Goal: Information Seeking & Learning: Learn about a topic

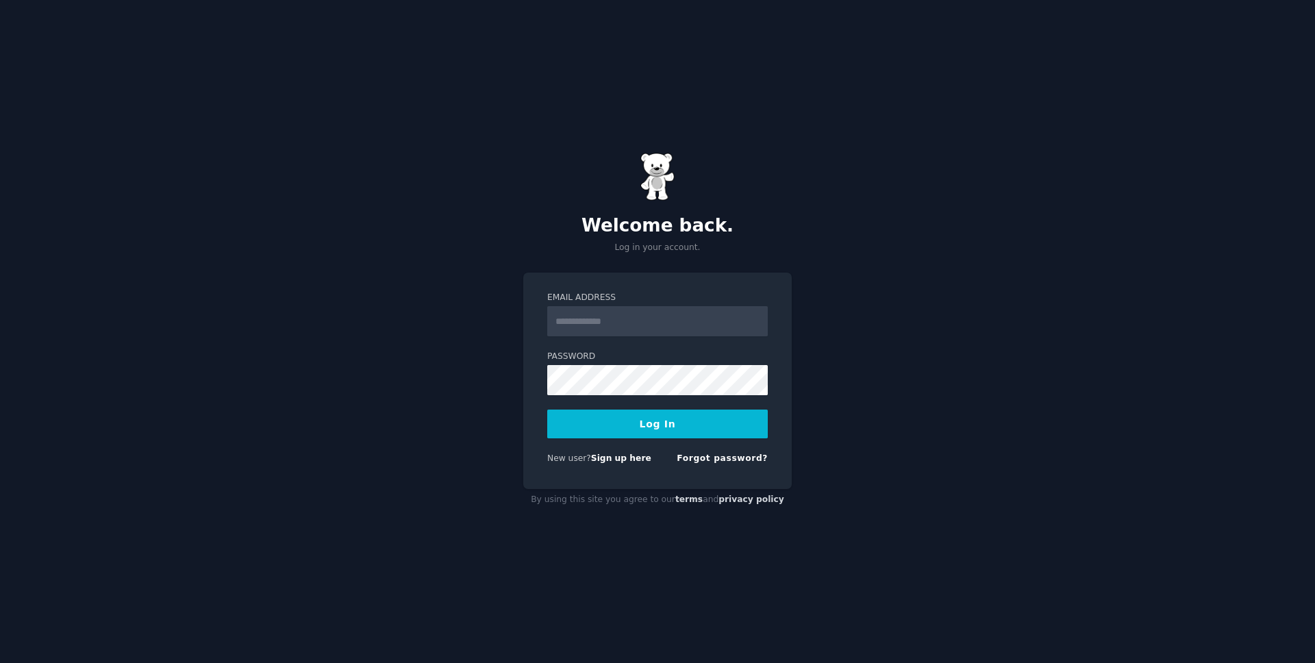
type input "**********"
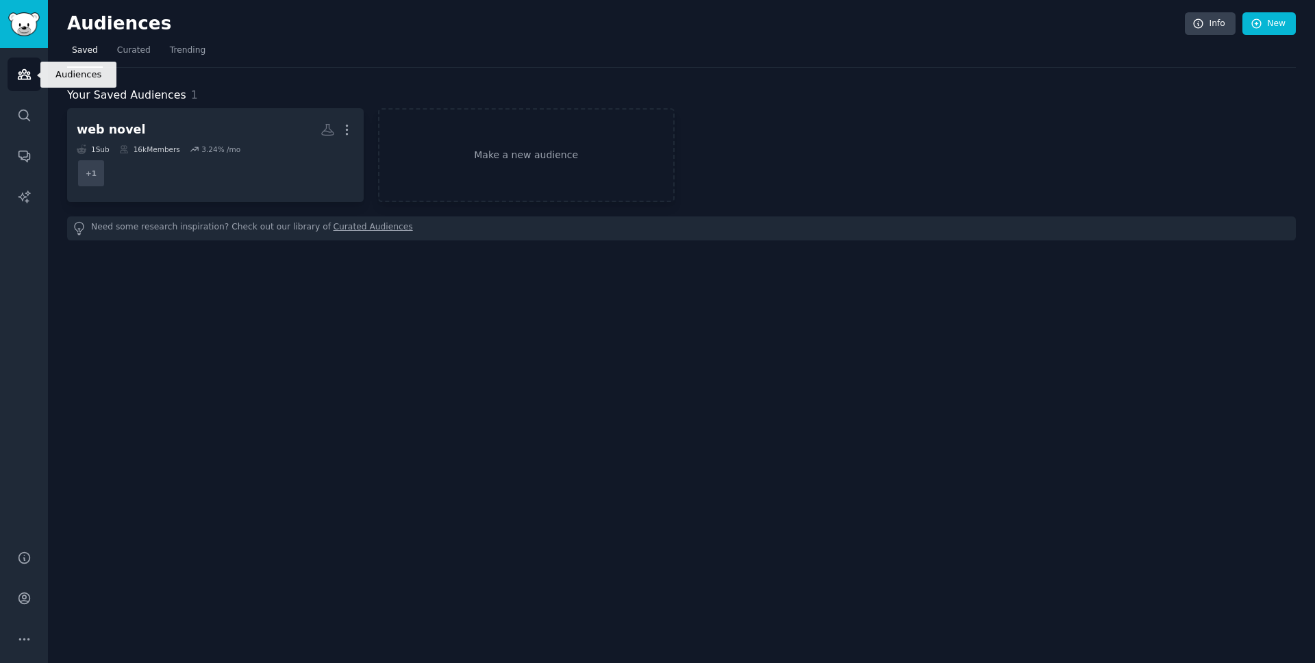
click at [30, 75] on icon "Sidebar" at bounding box center [24, 74] width 14 height 14
click at [14, 79] on link "Audiences" at bounding box center [25, 75] width 34 height 34
click at [110, 51] on nav "Saved Curated Trending" at bounding box center [681, 54] width 1229 height 28
click at [118, 51] on span "Curated" at bounding box center [134, 51] width 34 height 12
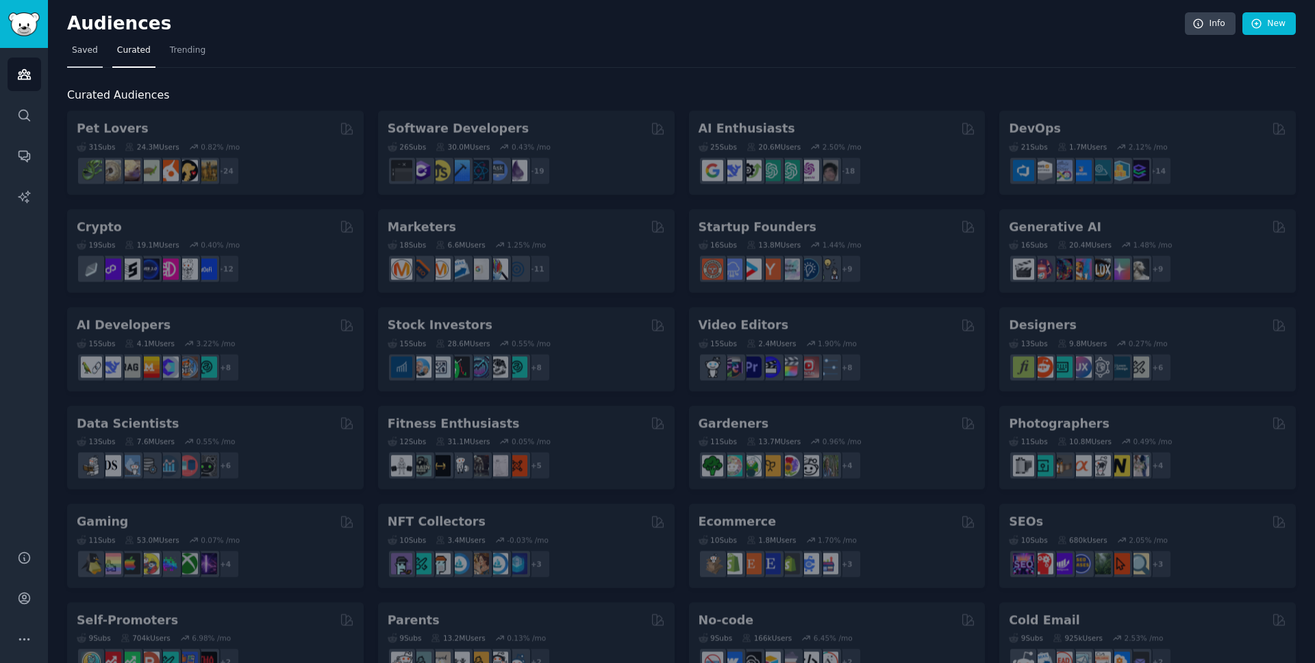
click at [80, 53] on span "Saved" at bounding box center [85, 51] width 26 height 12
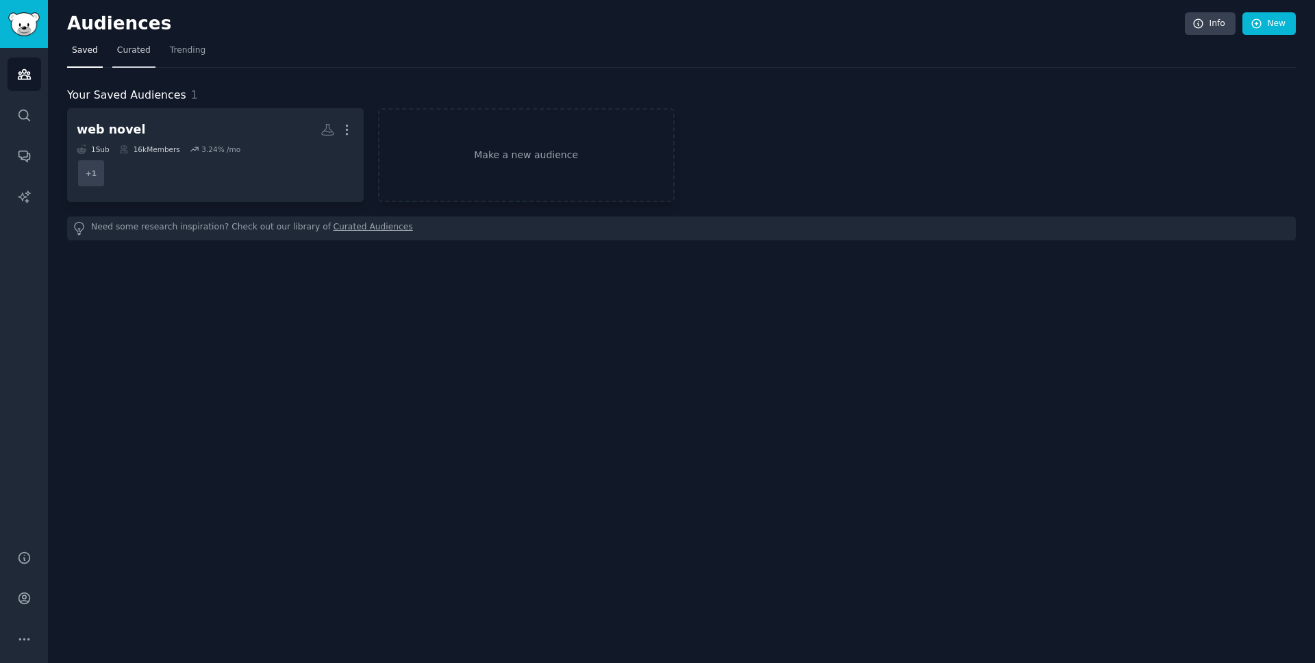
click at [136, 57] on link "Curated" at bounding box center [133, 54] width 43 height 28
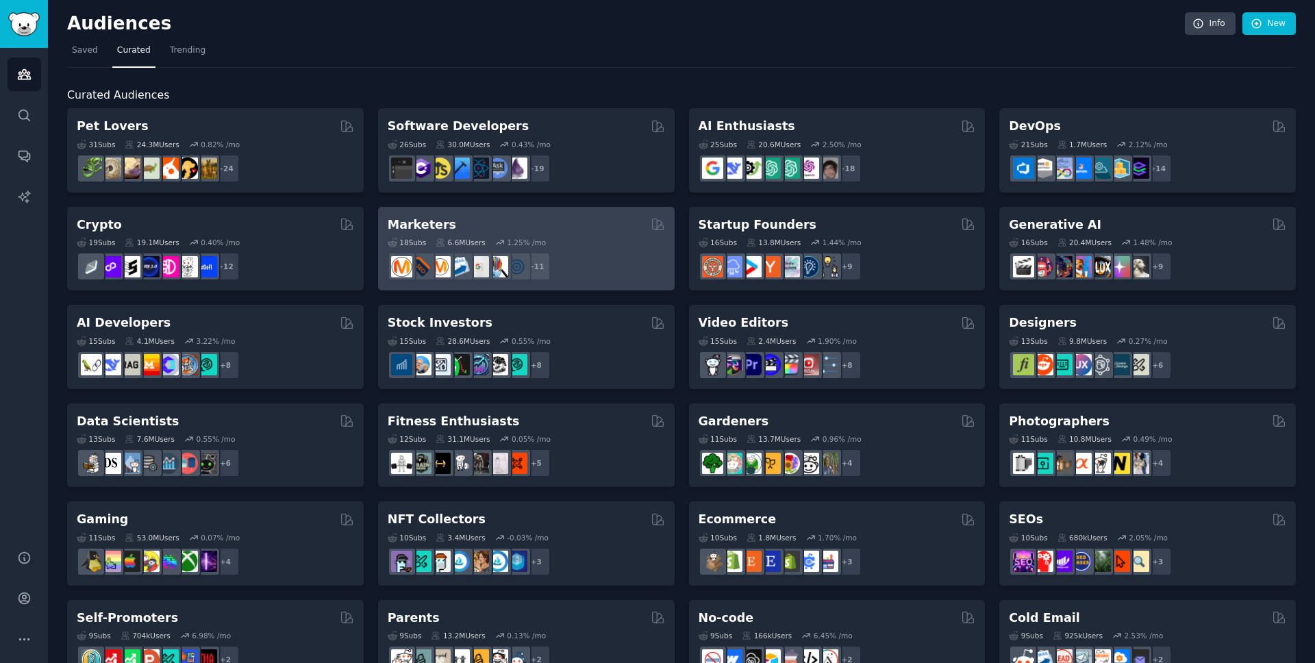
click at [593, 254] on div "+ 11" at bounding box center [526, 266] width 277 height 29
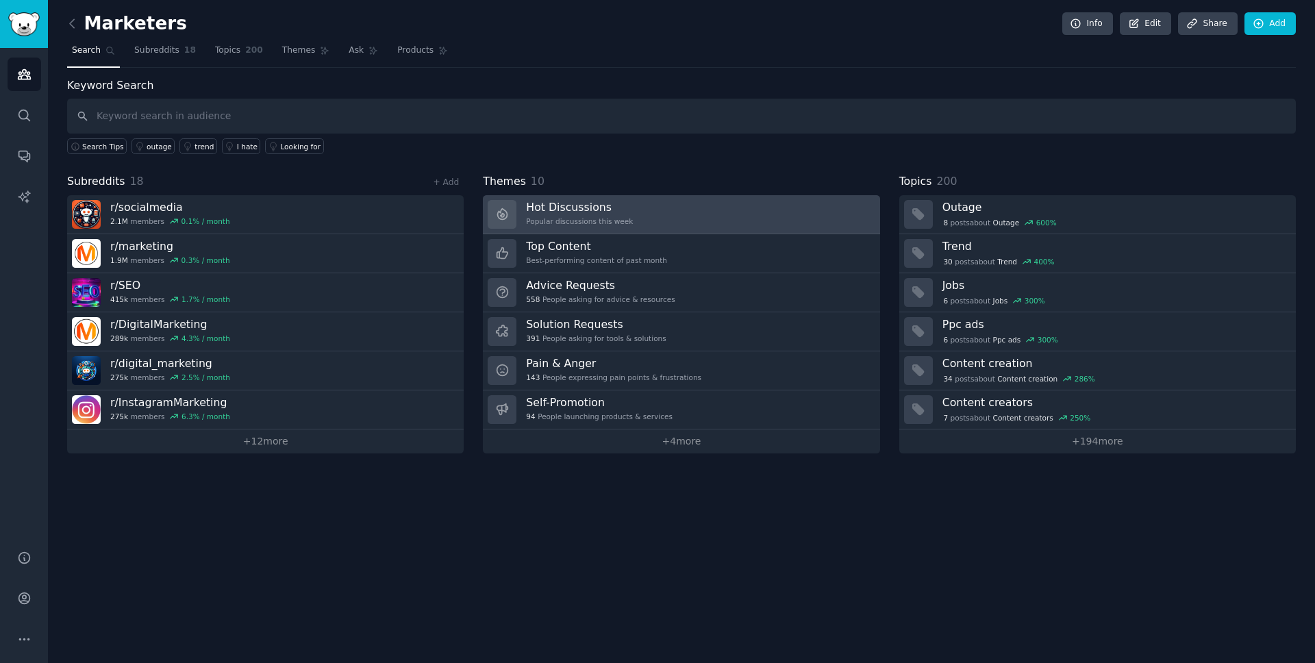
click at [618, 205] on h3 "Hot Discussions" at bounding box center [579, 207] width 107 height 14
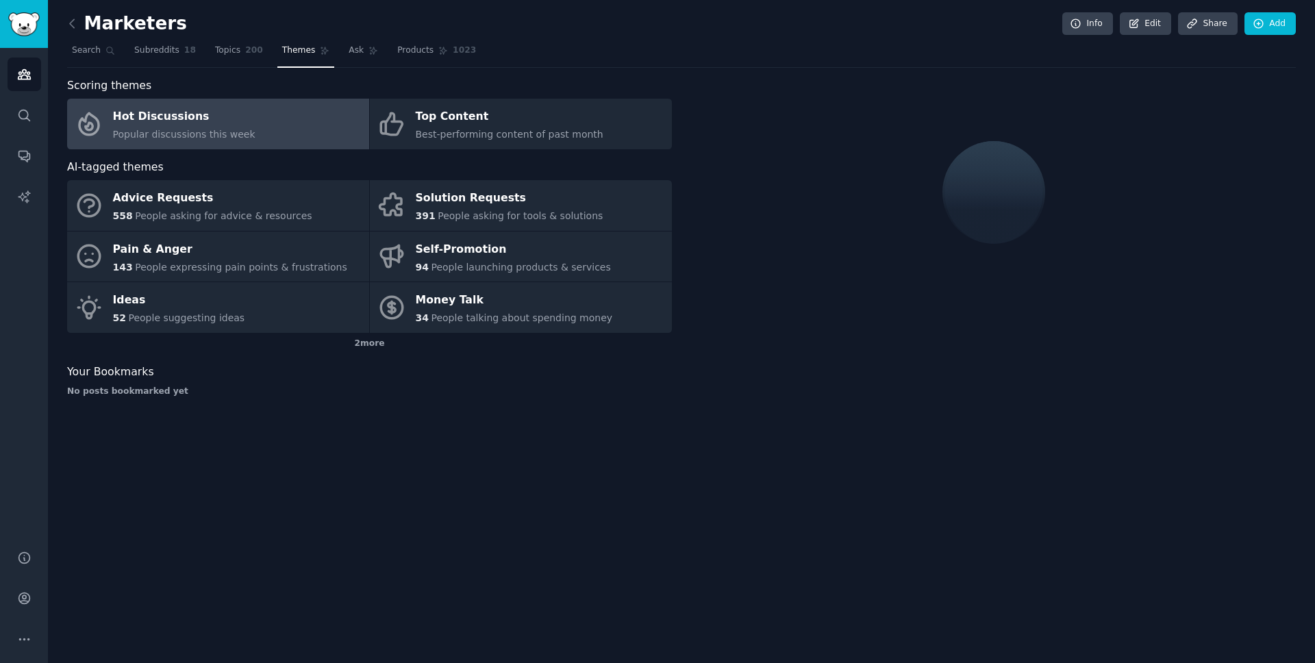
click at [268, 137] on link "Hot Discussions Popular discussions this week" at bounding box center [218, 124] width 302 height 51
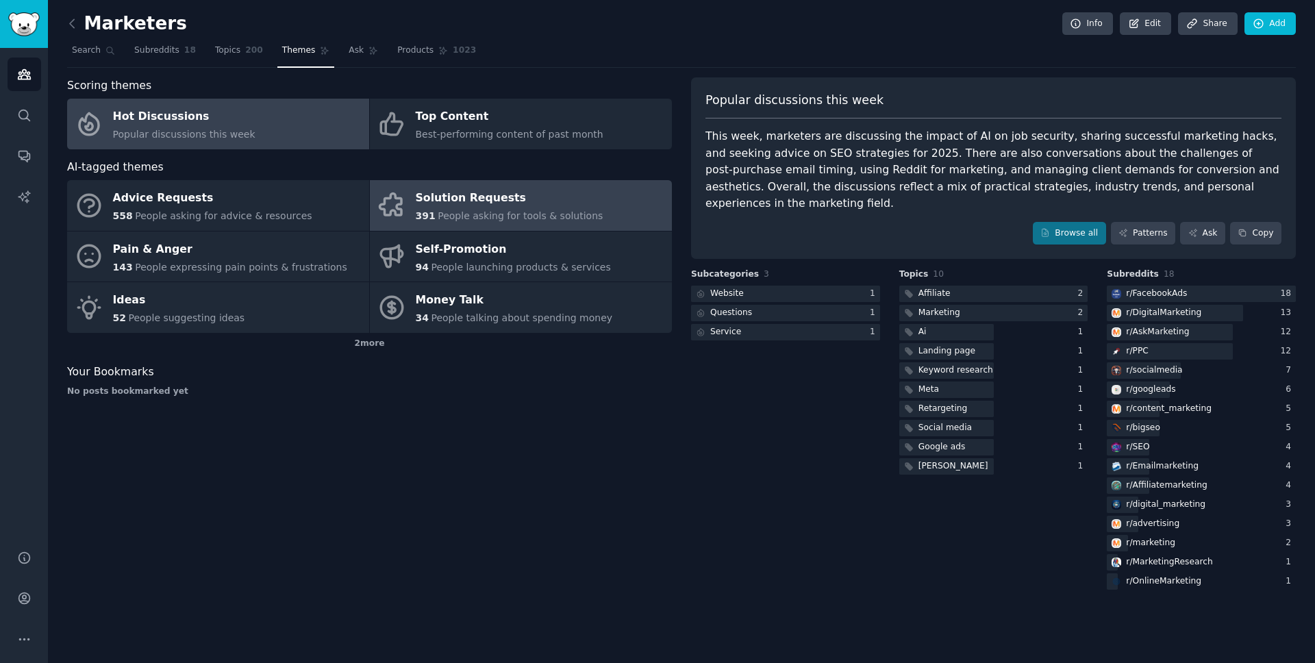
click at [449, 205] on div "Solution Requests" at bounding box center [510, 199] width 188 height 22
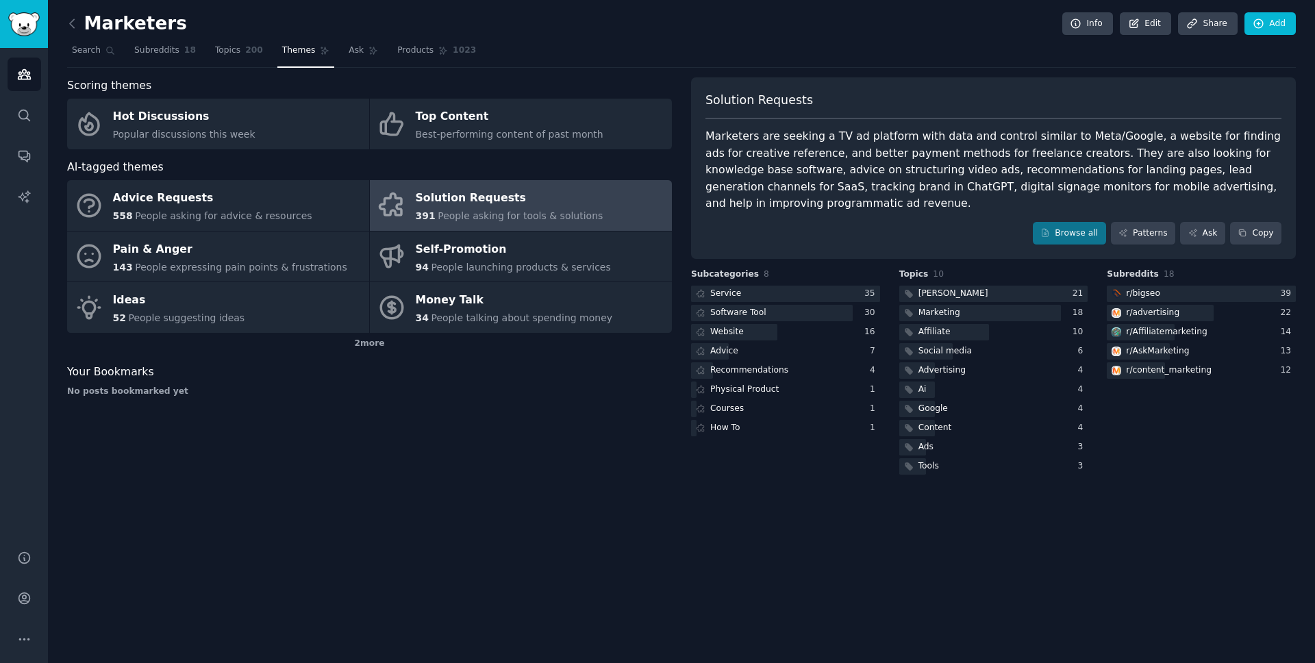
click at [588, 153] on div "Scoring themes Hot Discussions Popular discussions this week Top Content Best-p…" at bounding box center [369, 277] width 605 height 400
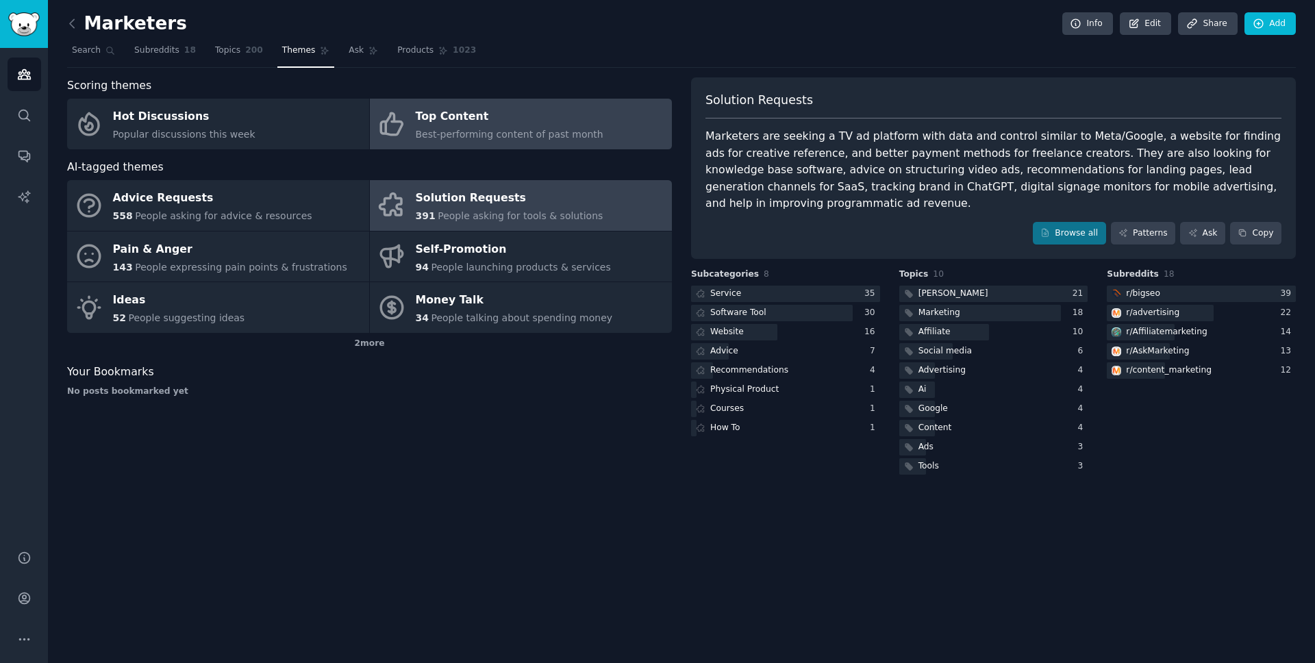
click at [579, 141] on link "Top Content Best-performing content of past month" at bounding box center [521, 124] width 302 height 51
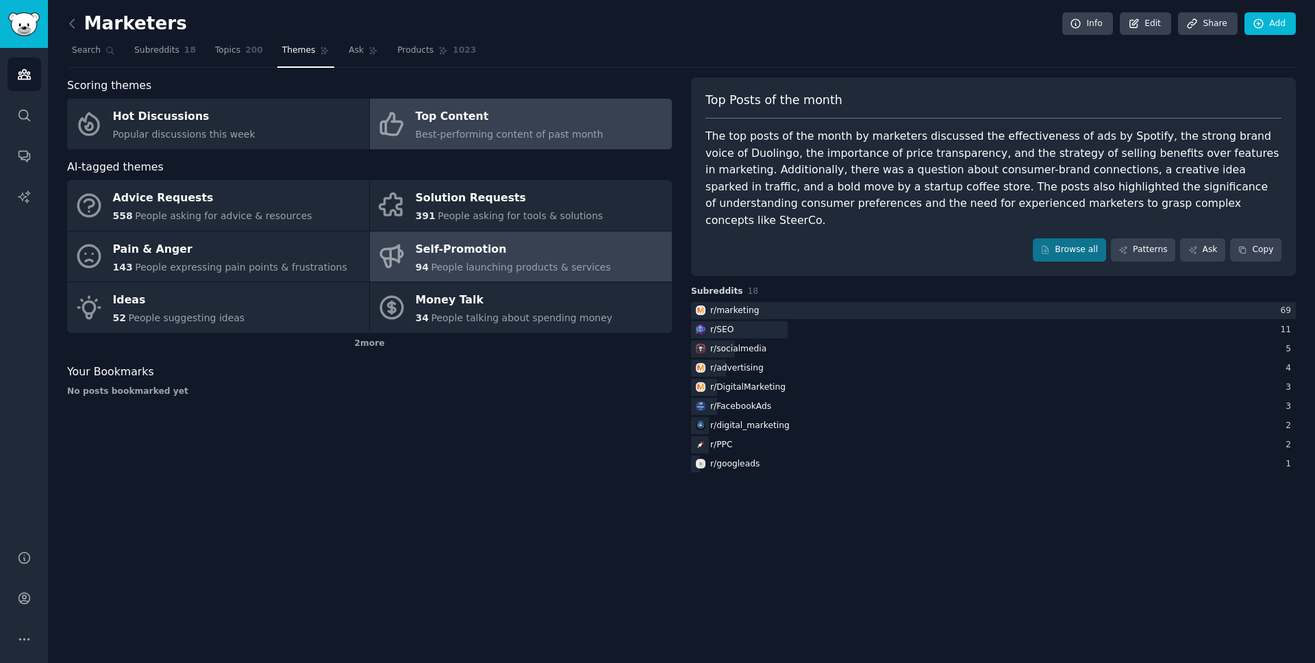
click at [490, 262] on span "People launching products & services" at bounding box center [520, 267] width 179 height 11
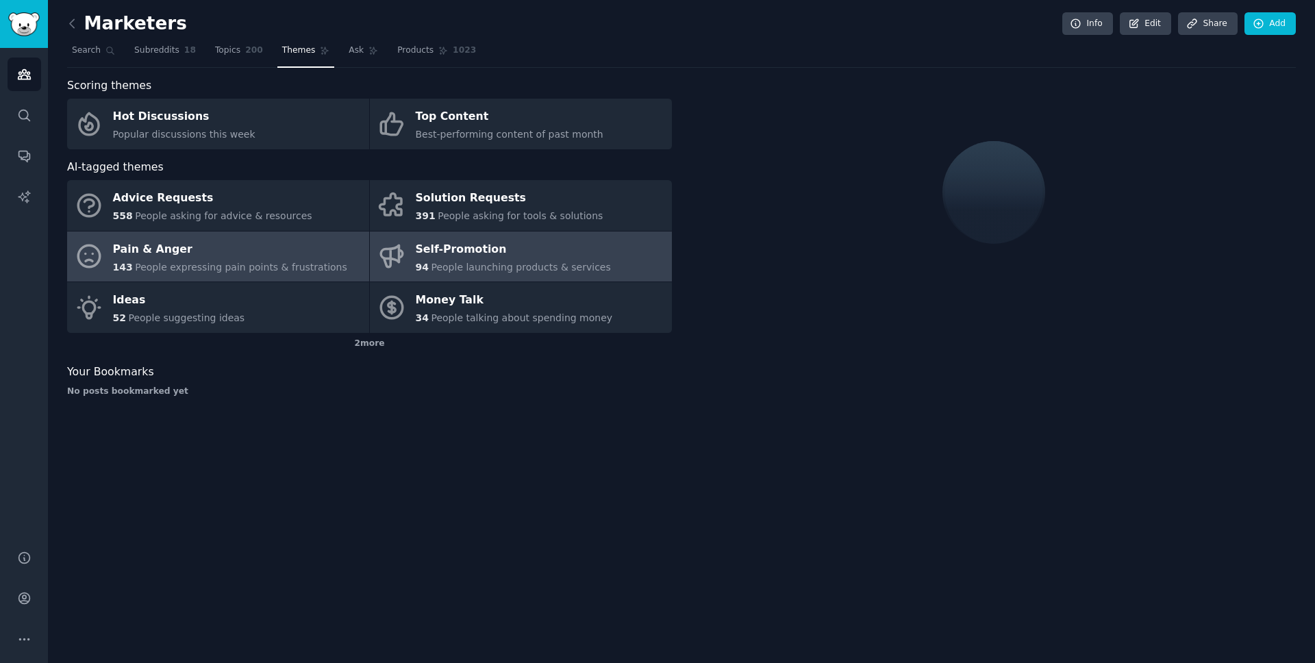
click at [283, 258] on div "Pain & Anger" at bounding box center [230, 249] width 234 height 22
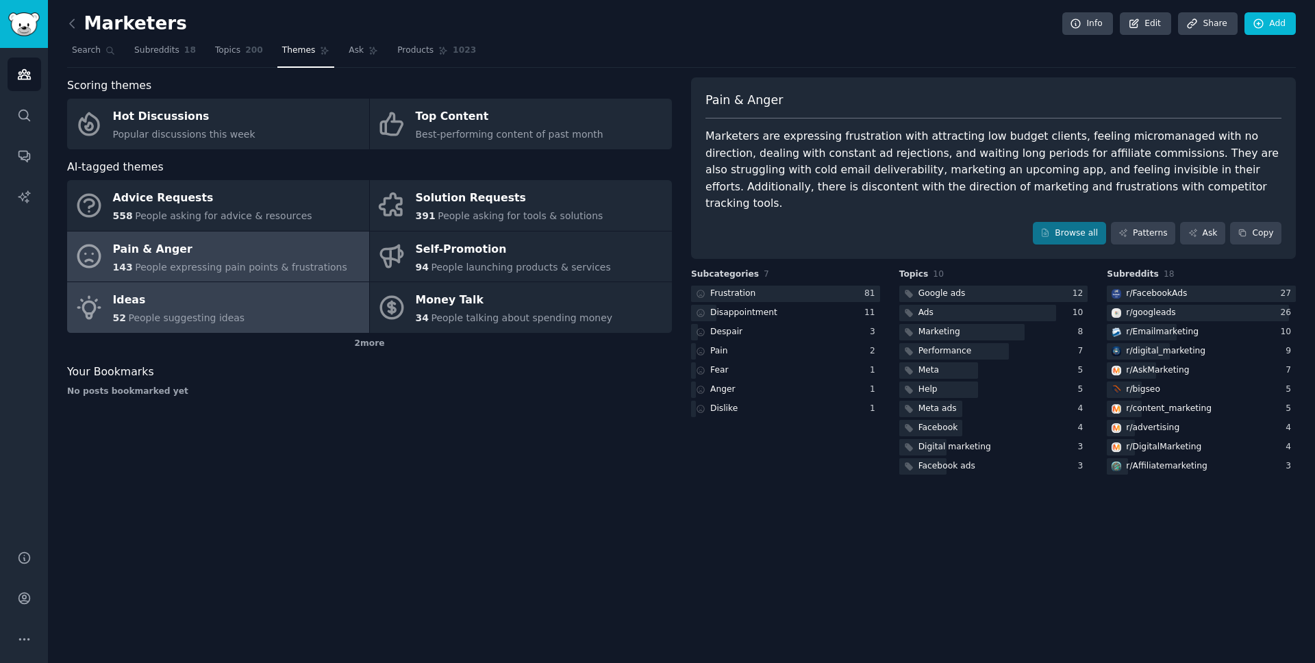
click at [261, 325] on link "Ideas 52 People suggesting ideas" at bounding box center [218, 307] width 302 height 51
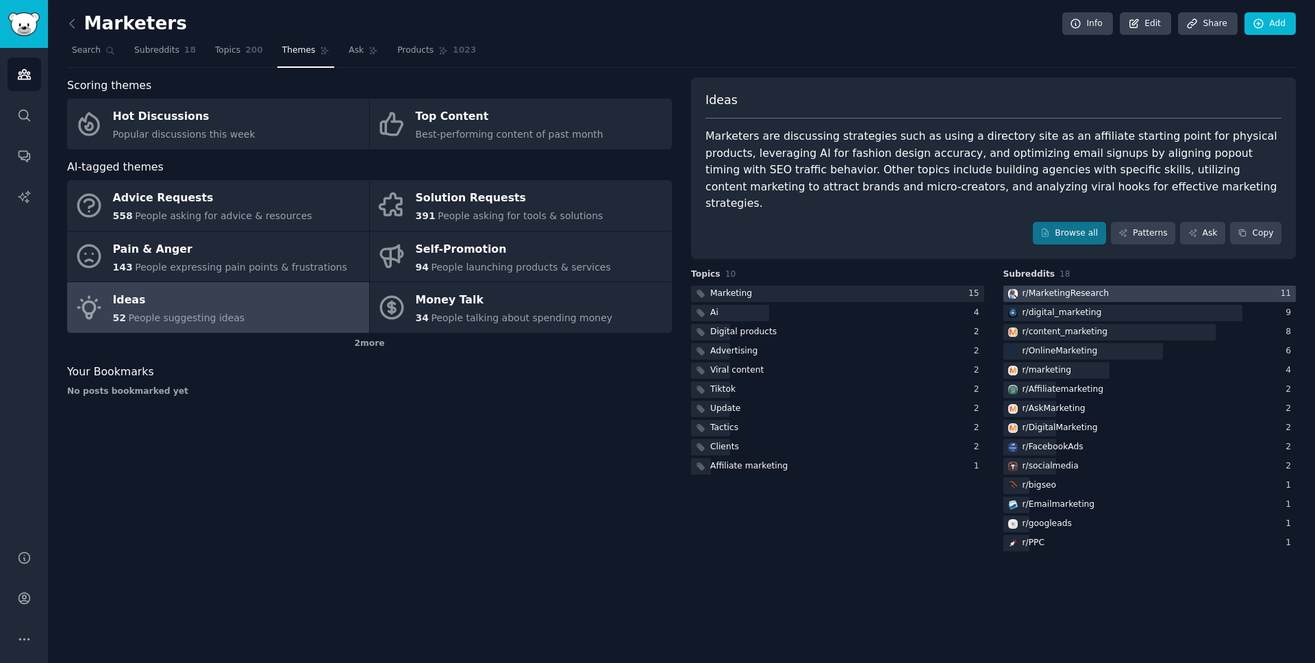
click at [1067, 288] on div "r/ MarketingResearch" at bounding box center [1066, 294] width 86 height 12
